Goal: Task Accomplishment & Management: Manage account settings

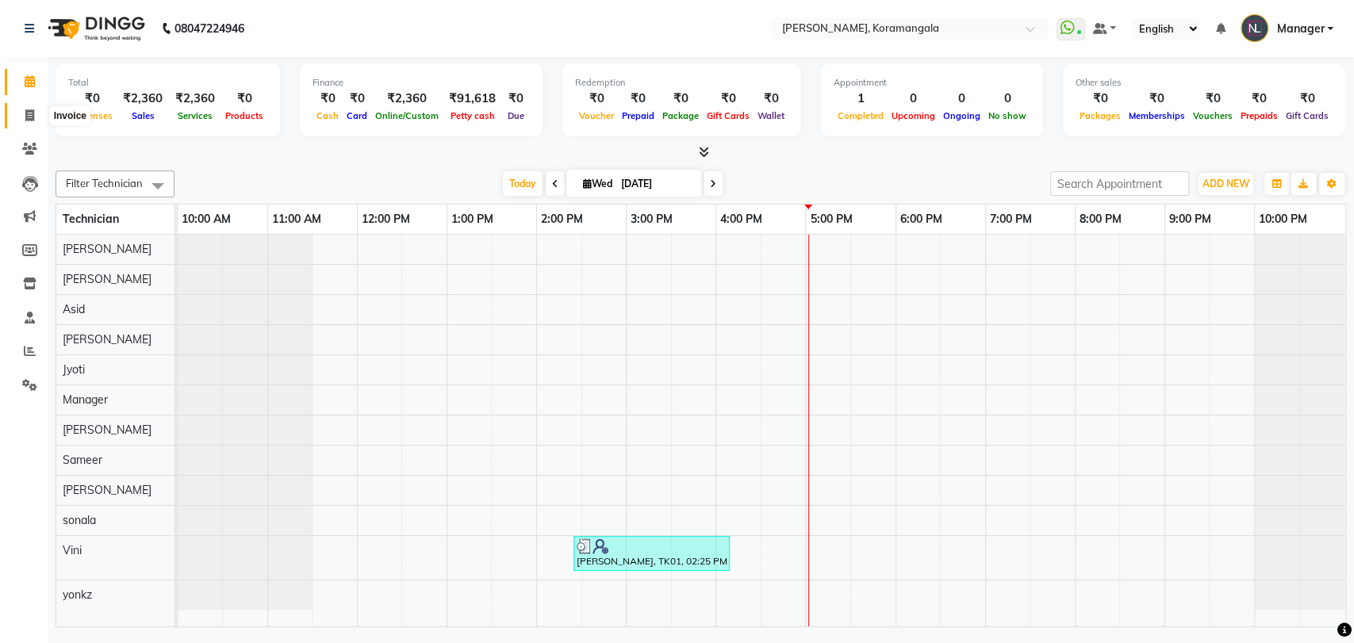
click at [24, 110] on span at bounding box center [30, 116] width 28 height 18
select select "service"
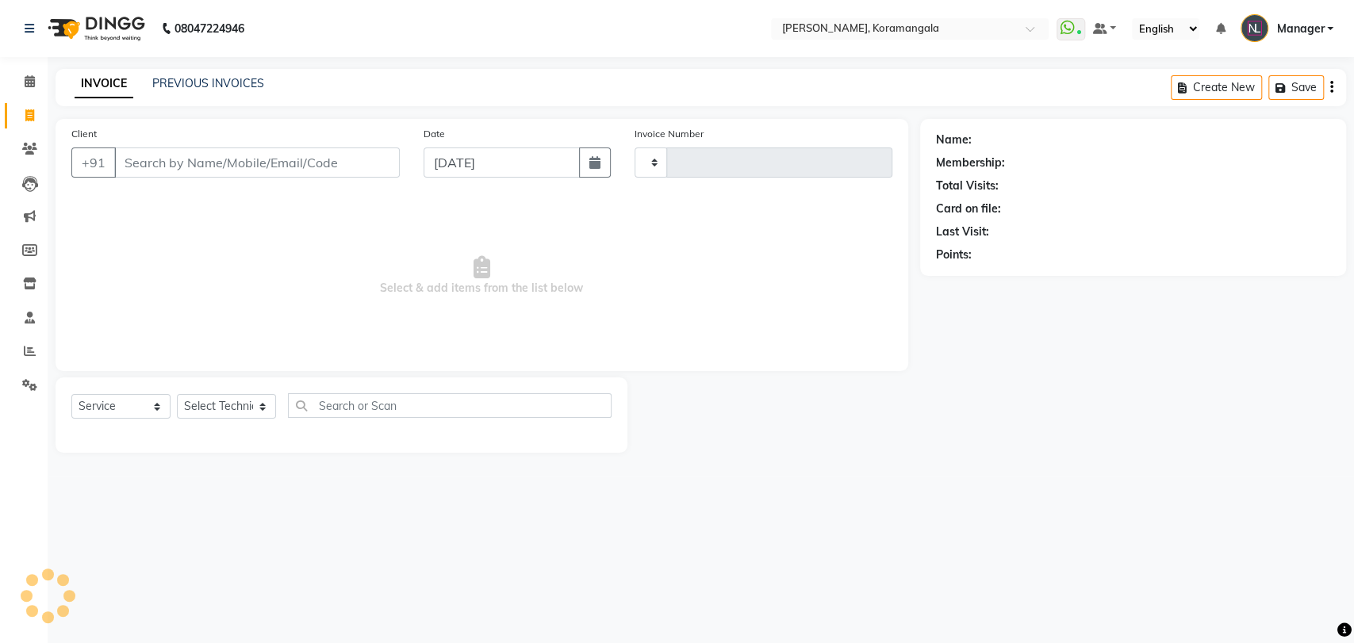
type input "1184"
select select "3769"
click at [28, 86] on icon at bounding box center [30, 81] width 10 height 12
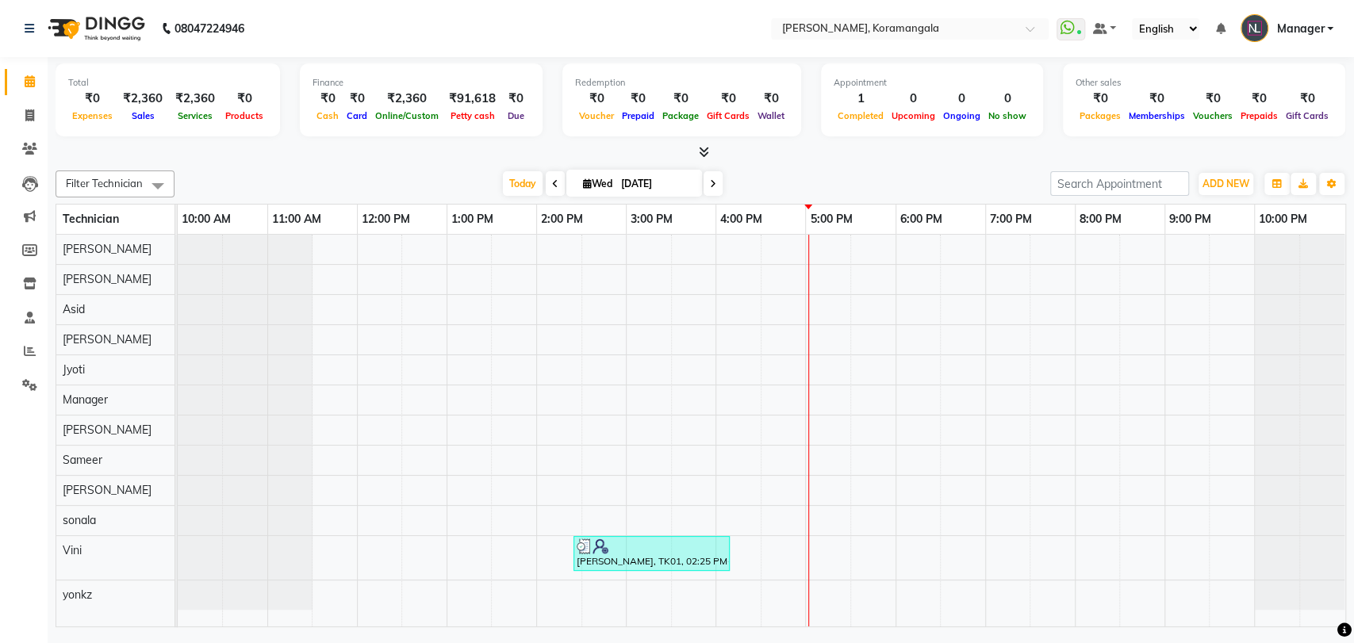
click at [703, 149] on icon at bounding box center [704, 152] width 10 height 12
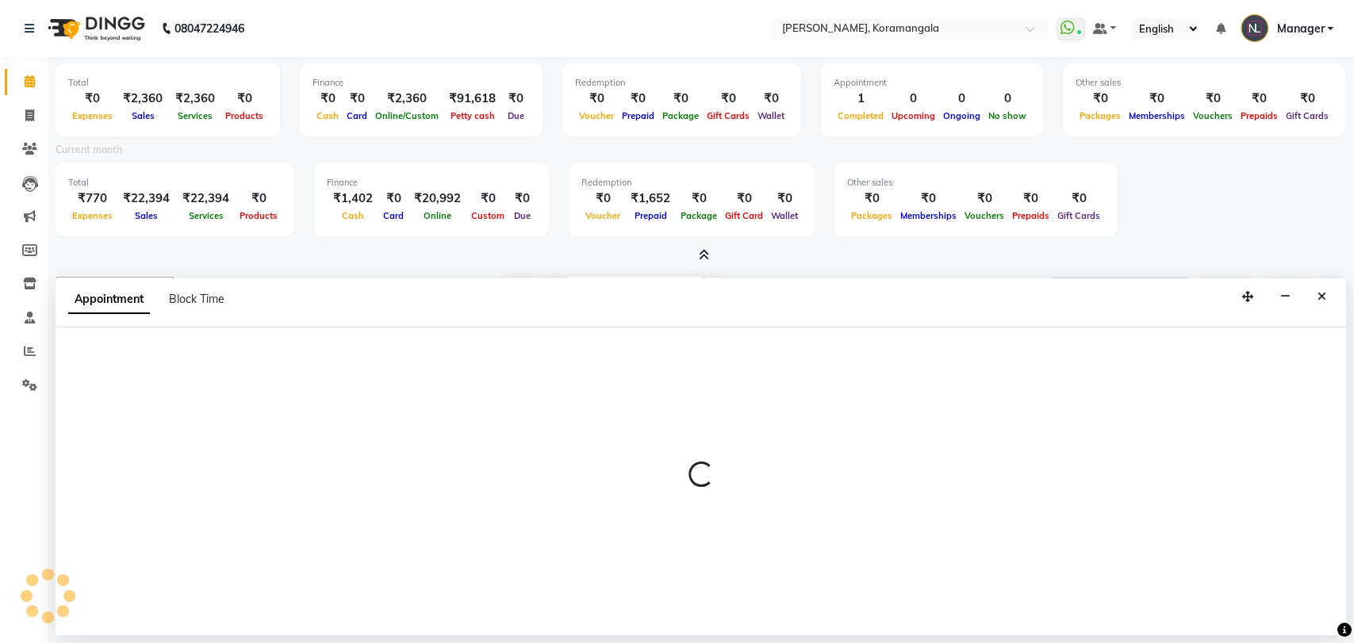
select select "64144"
select select "1140"
select select "tentative"
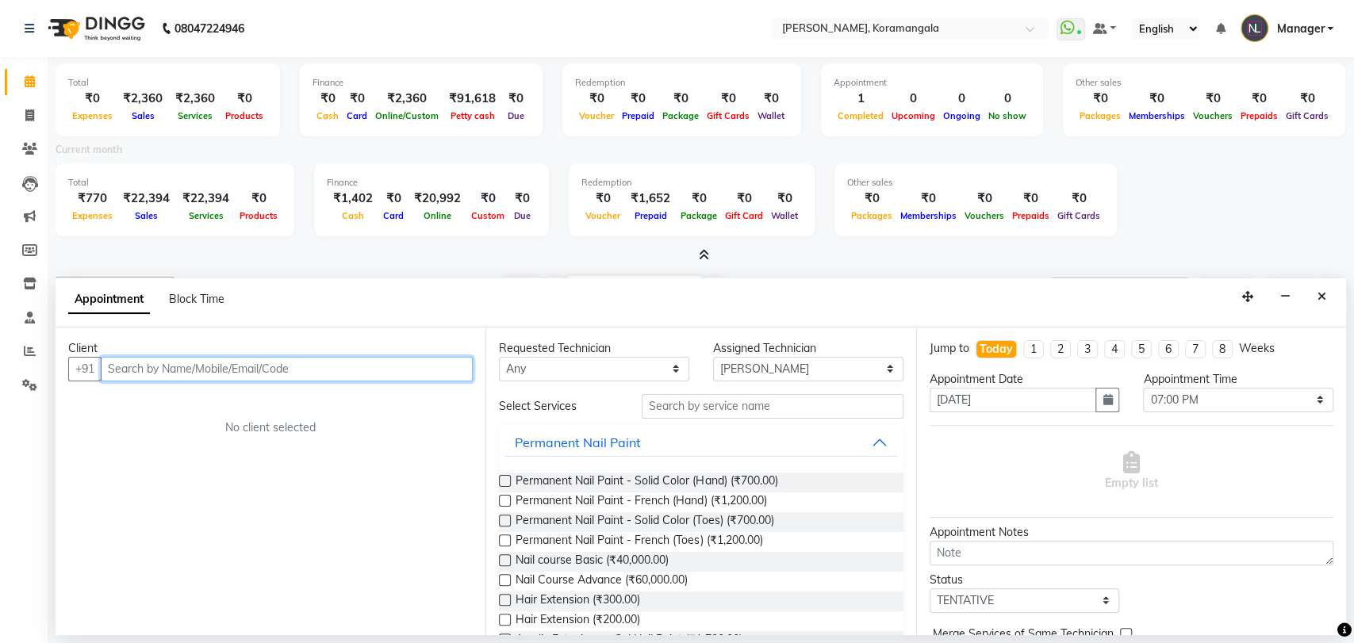
click at [187, 364] on input "text" at bounding box center [287, 369] width 372 height 25
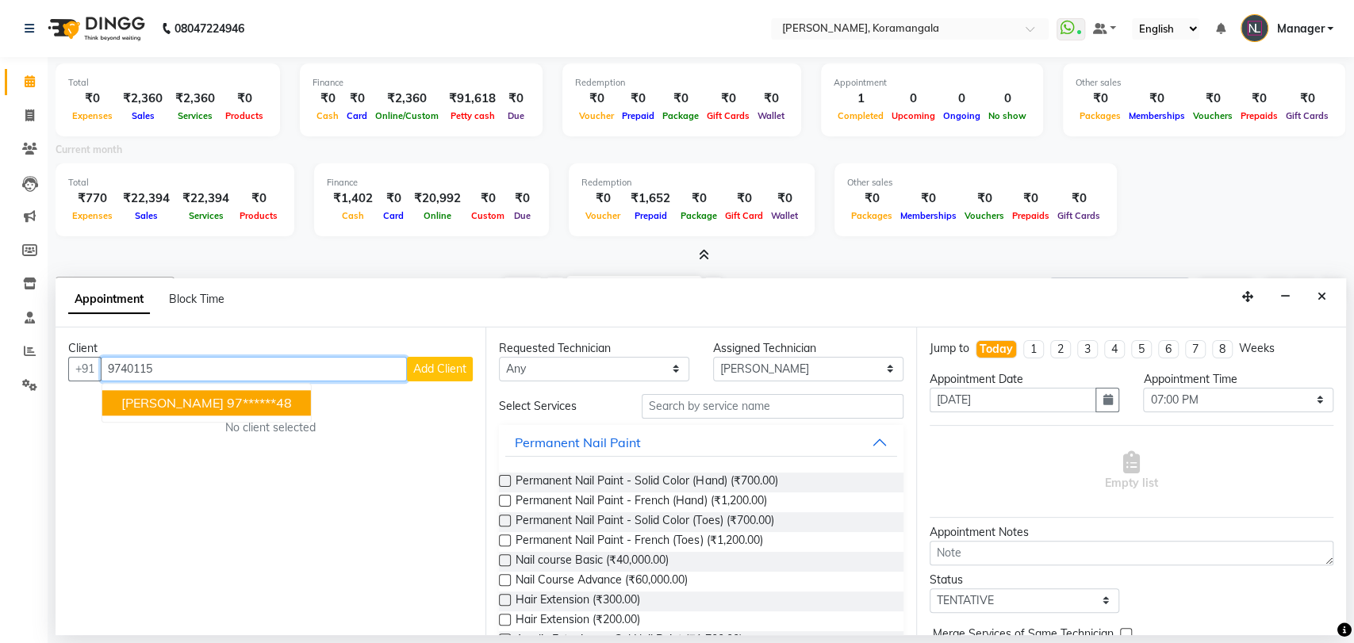
click at [227, 398] on ngb-highlight "97******48" at bounding box center [259, 403] width 65 height 16
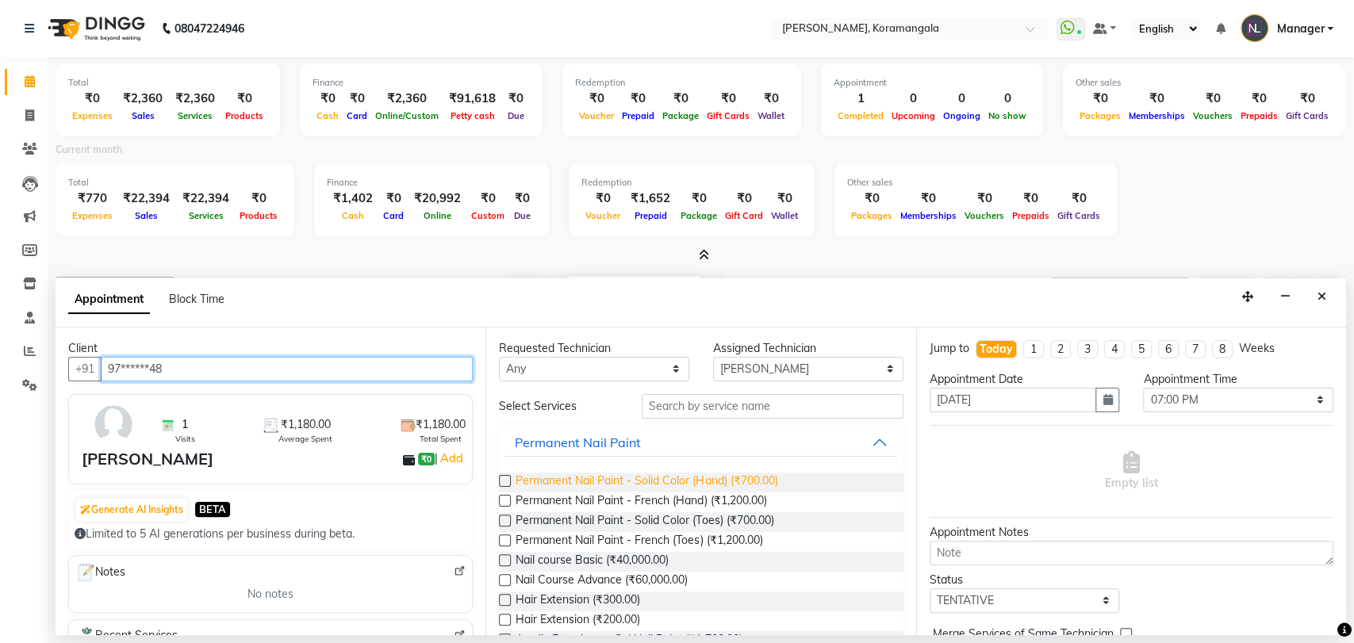
type input "97******48"
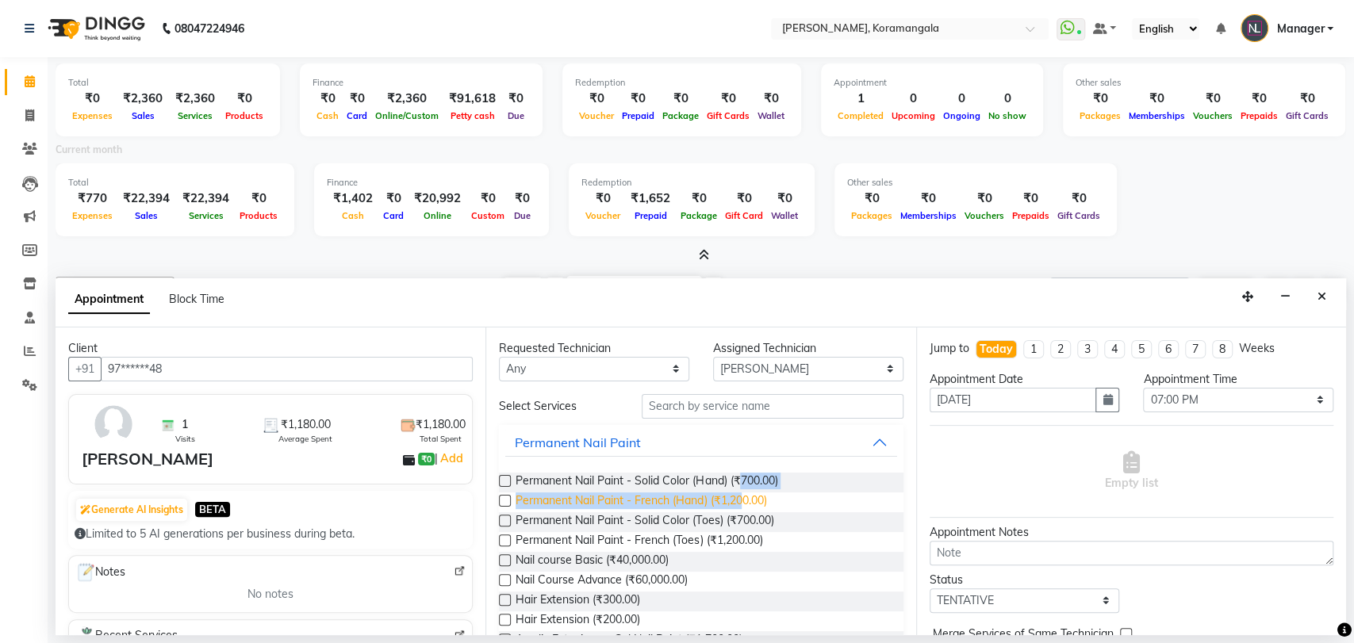
drag, startPoint x: 742, startPoint y: 474, endPoint x: 742, endPoint y: 496, distance: 21.4
click at [742, 496] on div "Permanent Nail Paint - Solid Color (Hand) (₹700.00) Permanent Nail Paint - Fren…" at bounding box center [701, 572] width 404 height 224
click at [742, 496] on span "Permanent Nail Paint - French (Hand) (₹1,200.00)" at bounding box center [641, 503] width 251 height 20
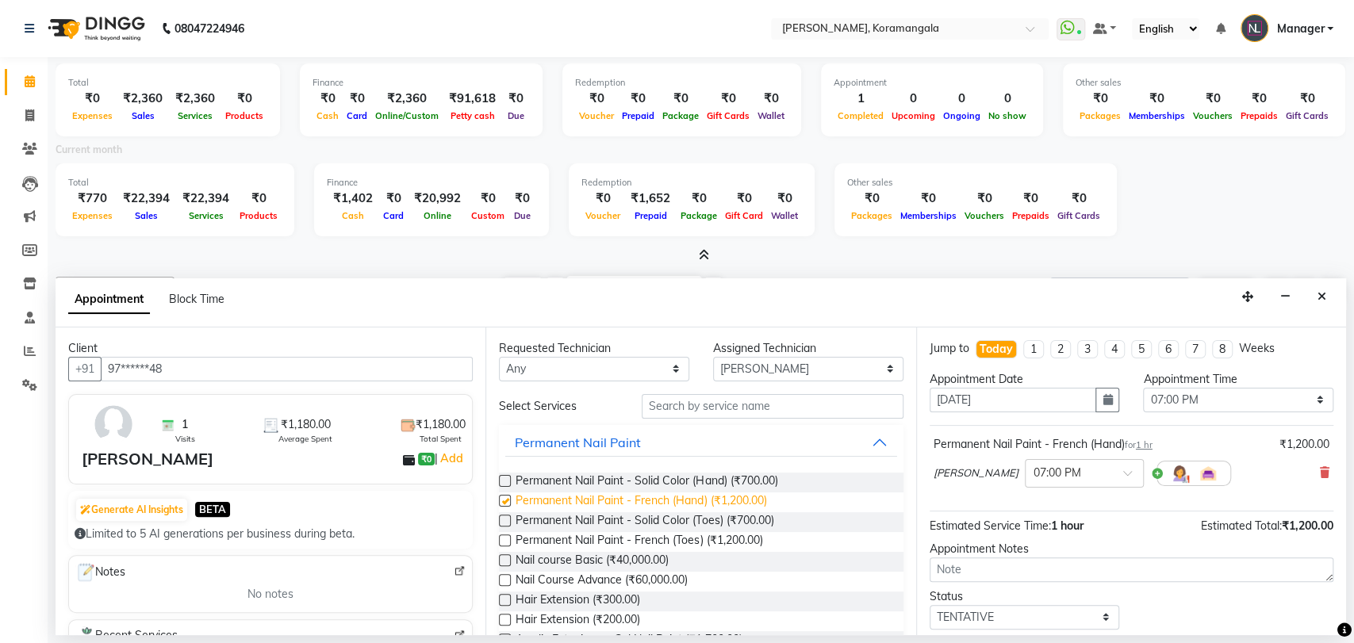
checkbox input "false"
click at [755, 475] on span "Permanent Nail Paint - Solid Color (Hand) (₹700.00)" at bounding box center [647, 483] width 262 height 20
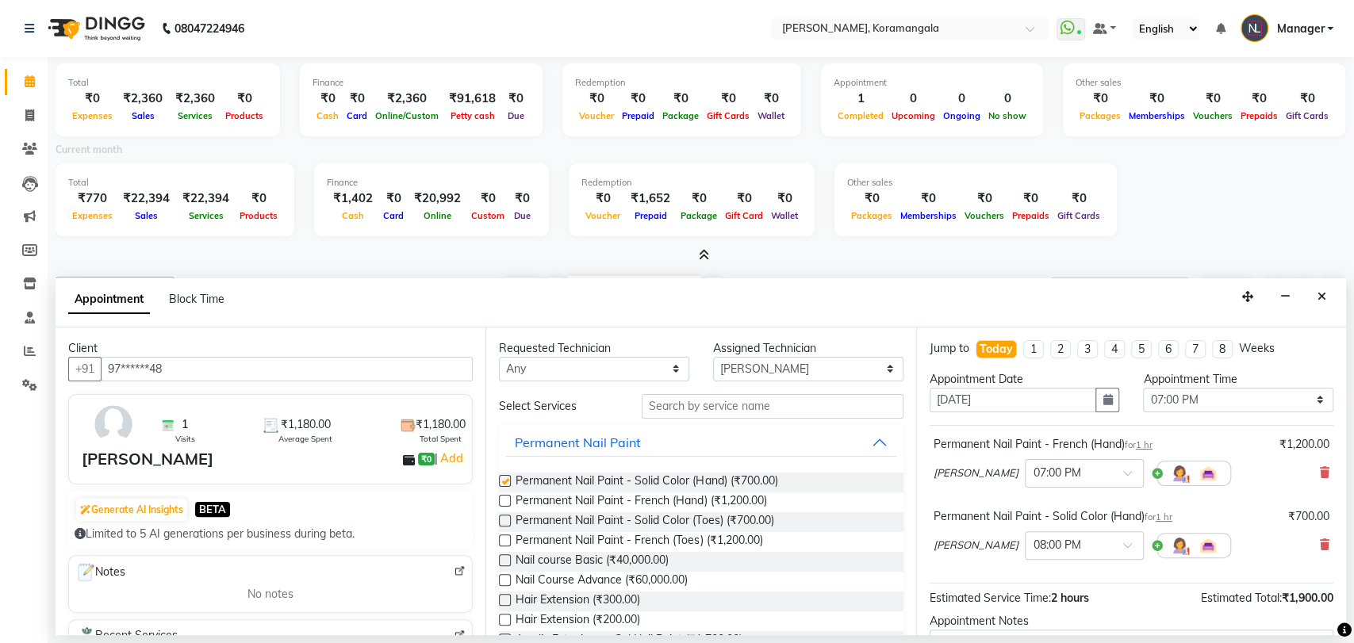
checkbox input "false"
click at [1196, 404] on select "Select 11:00 AM 11:15 AM 11:30 AM 11:45 AM 12:00 PM 12:15 PM 12:30 PM 12:45 PM …" at bounding box center [1238, 400] width 190 height 25
select select "1170"
click at [1143, 388] on select "Select 11:00 AM 11:15 AM 11:30 AM 11:45 AM 12:00 PM 12:15 PM 12:30 PM 12:45 PM …" at bounding box center [1238, 400] width 190 height 25
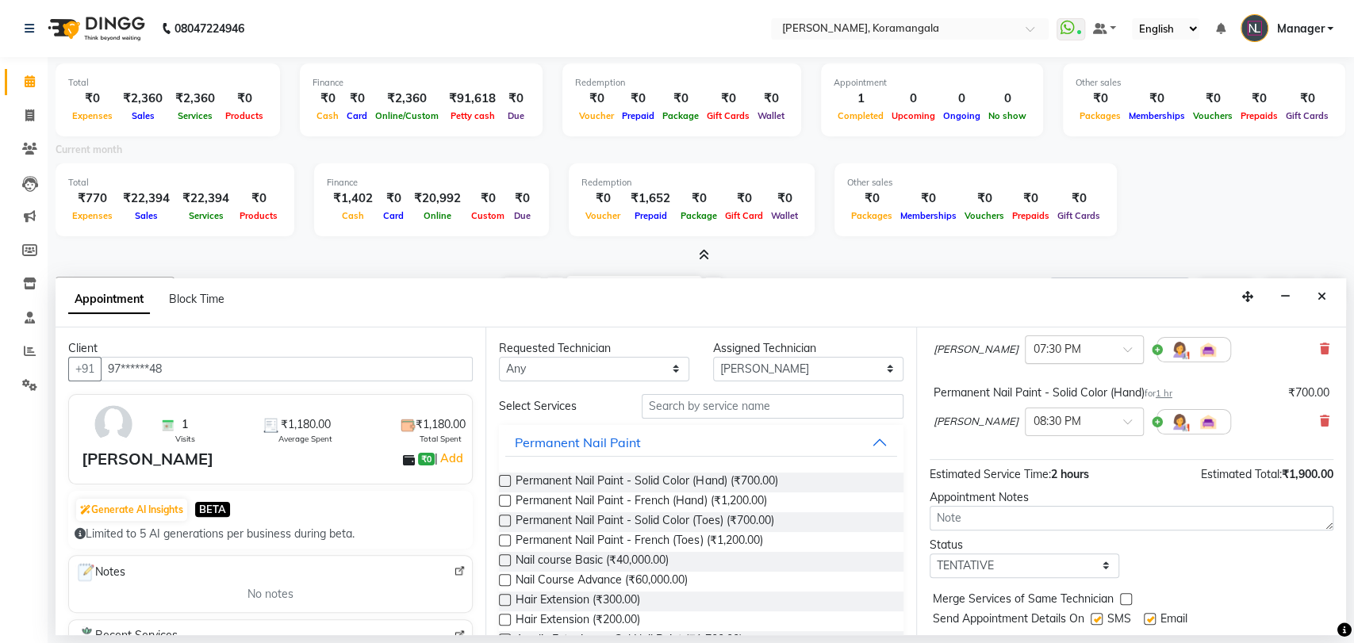
scroll to position [140, 0]
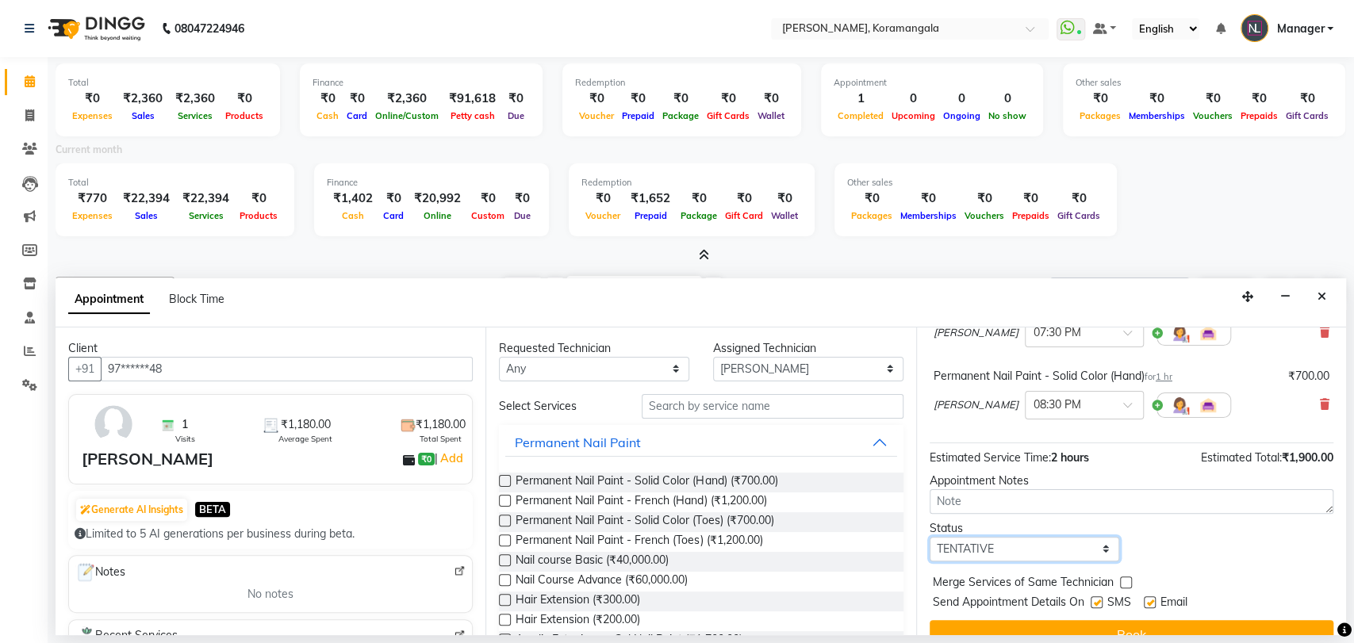
drag, startPoint x: 981, startPoint y: 542, endPoint x: 969, endPoint y: 483, distance: 59.9
click at [969, 483] on div "Jump to [DATE] 1 2 3 4 5 6 7 8 Weeks Appointment Date [DATE] Appointment Time S…" at bounding box center [1131, 482] width 430 height 308
select select "confirm booking"
click at [930, 537] on select "Select TENTATIVE CONFIRM CHECK-IN UPCOMING" at bounding box center [1025, 549] width 190 height 25
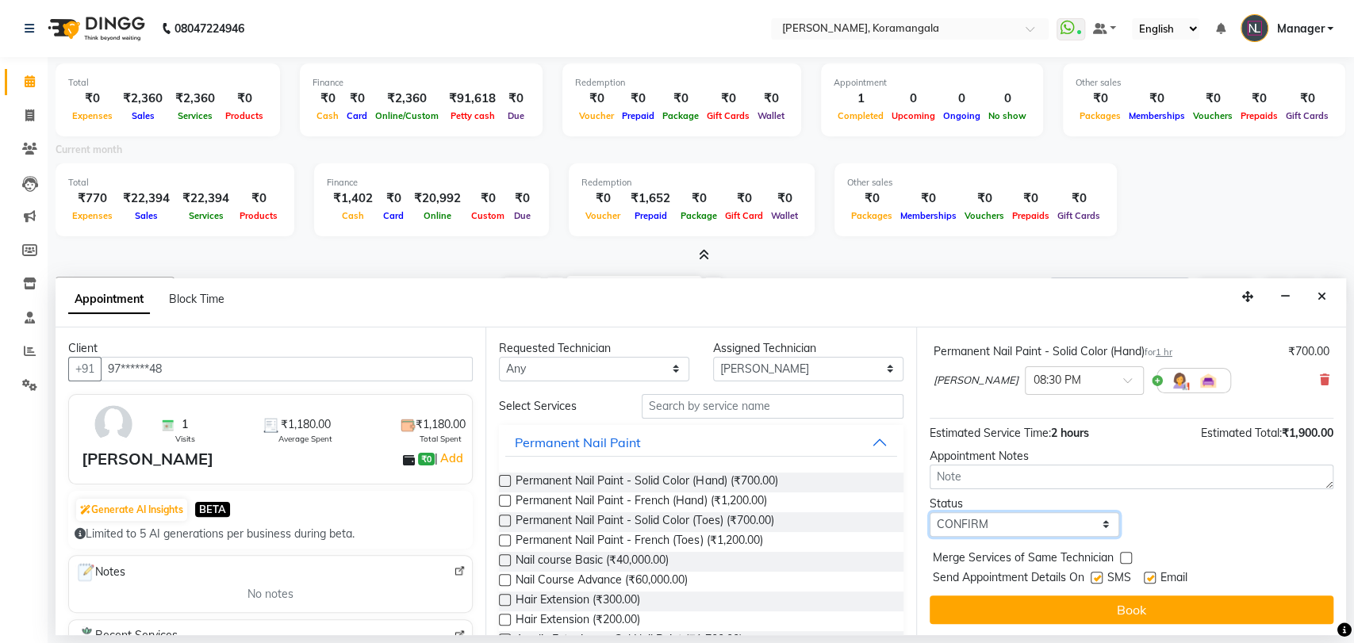
scroll to position [165, 0]
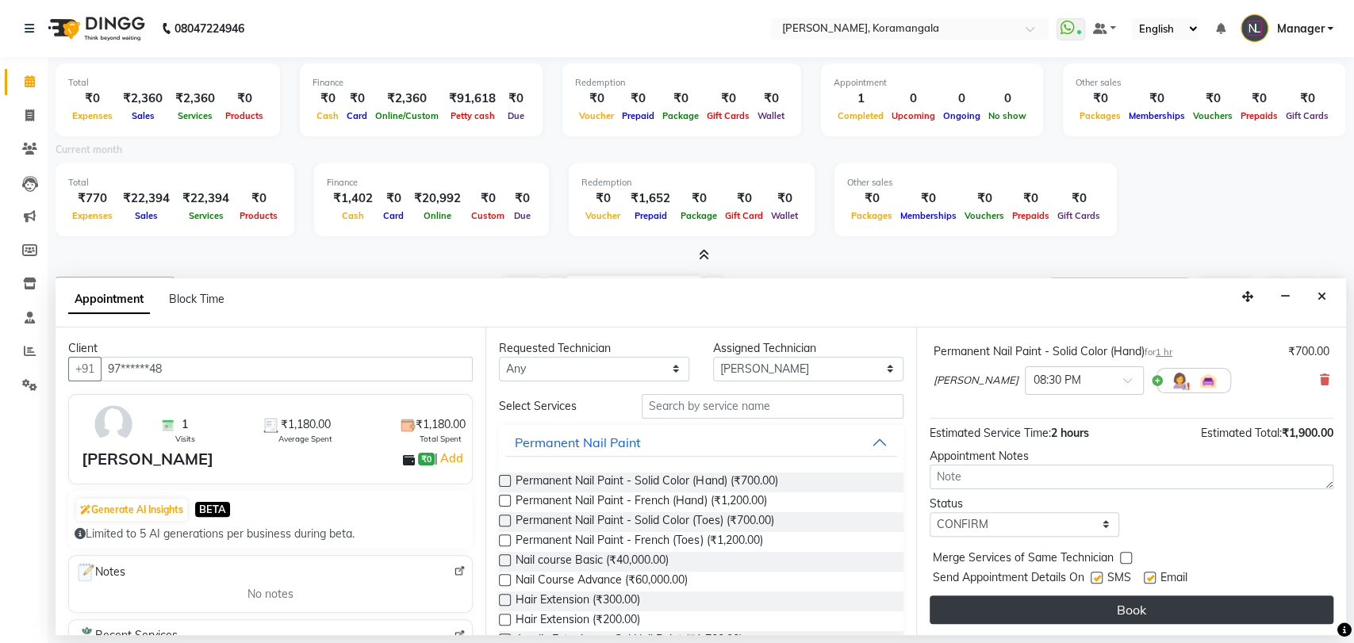
click at [1091, 605] on button "Book" at bounding box center [1132, 610] width 404 height 29
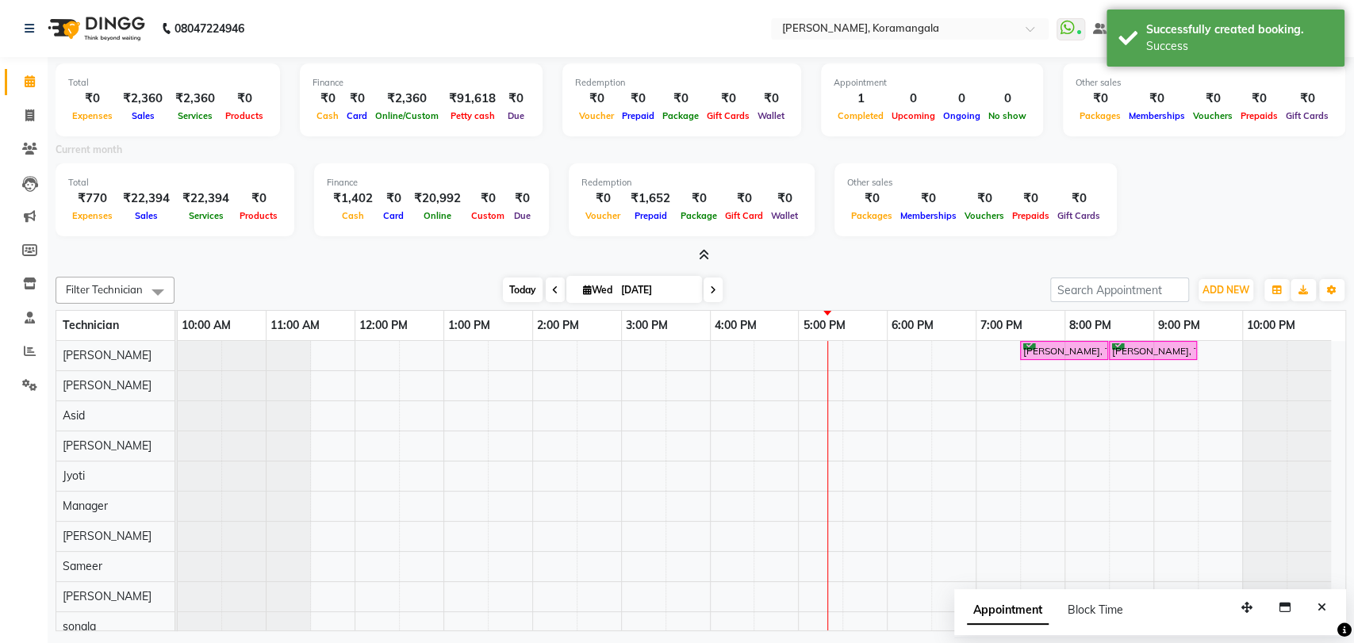
click at [519, 286] on span "Today" at bounding box center [523, 290] width 40 height 25
